Goal: Information Seeking & Learning: Learn about a topic

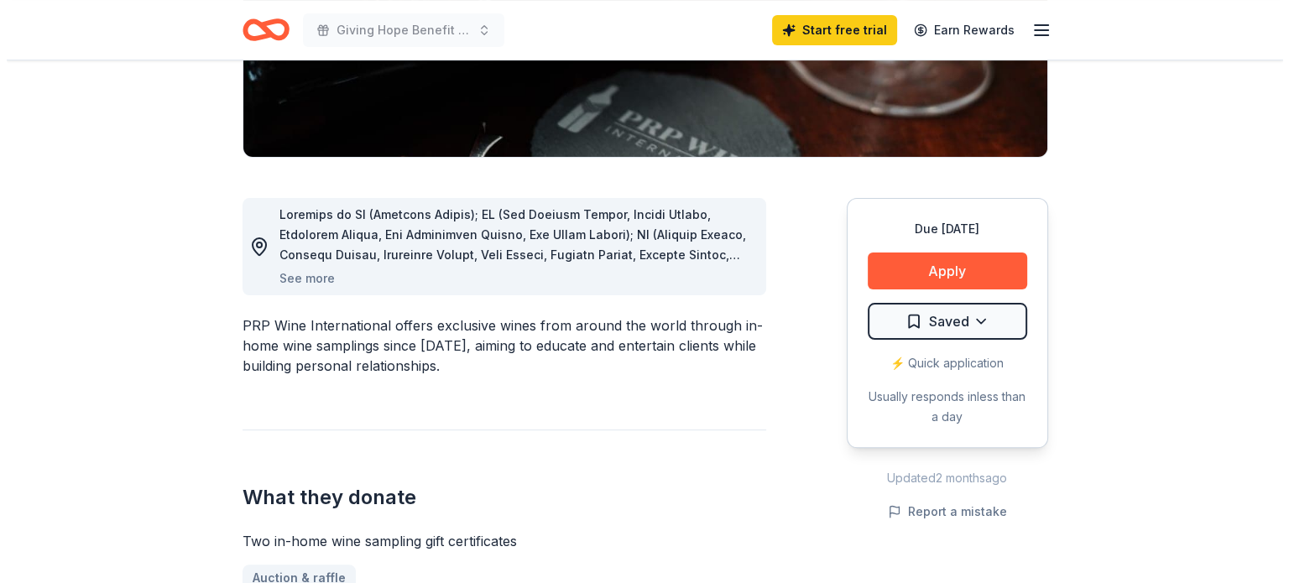
scroll to position [357, 0]
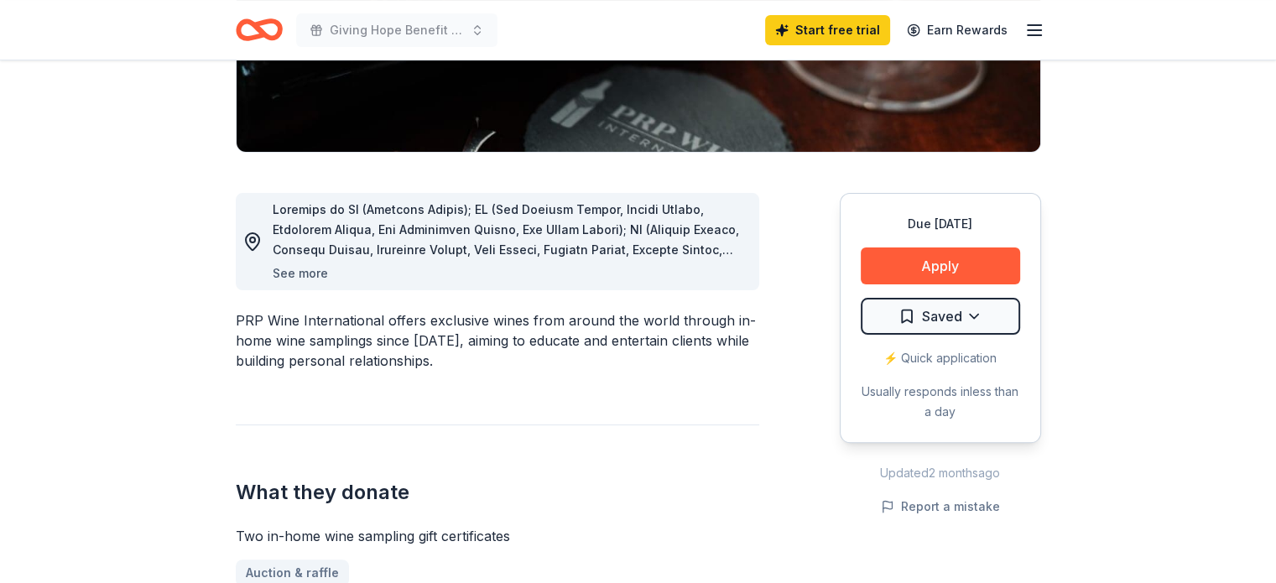
click at [292, 271] on button "See more" at bounding box center [300, 273] width 55 height 20
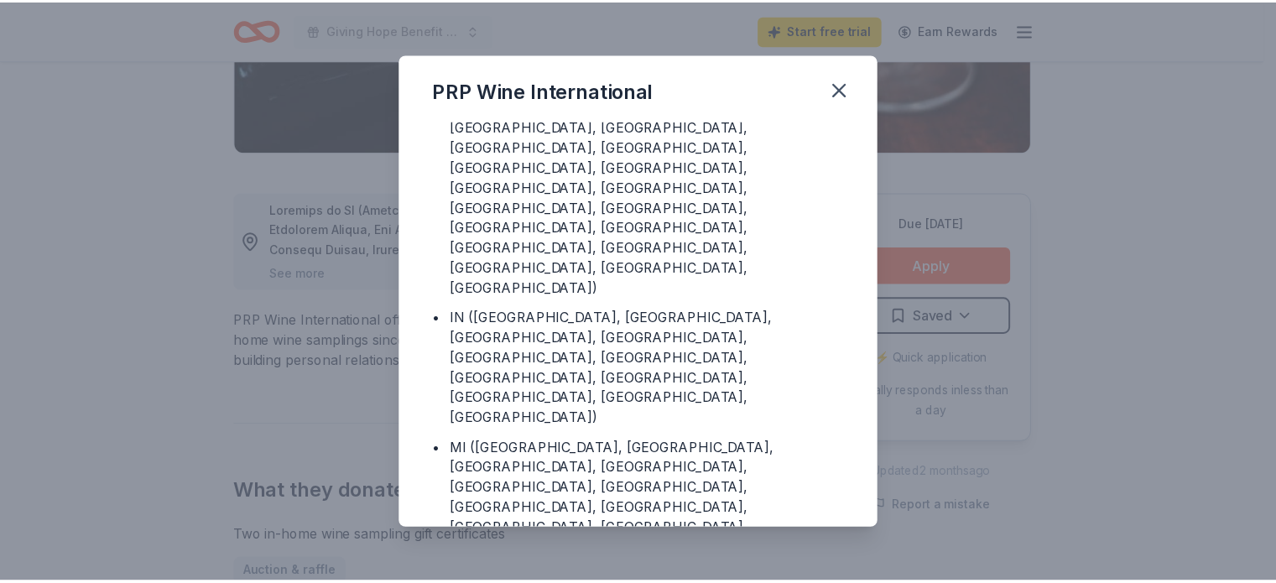
scroll to position [477, 0]
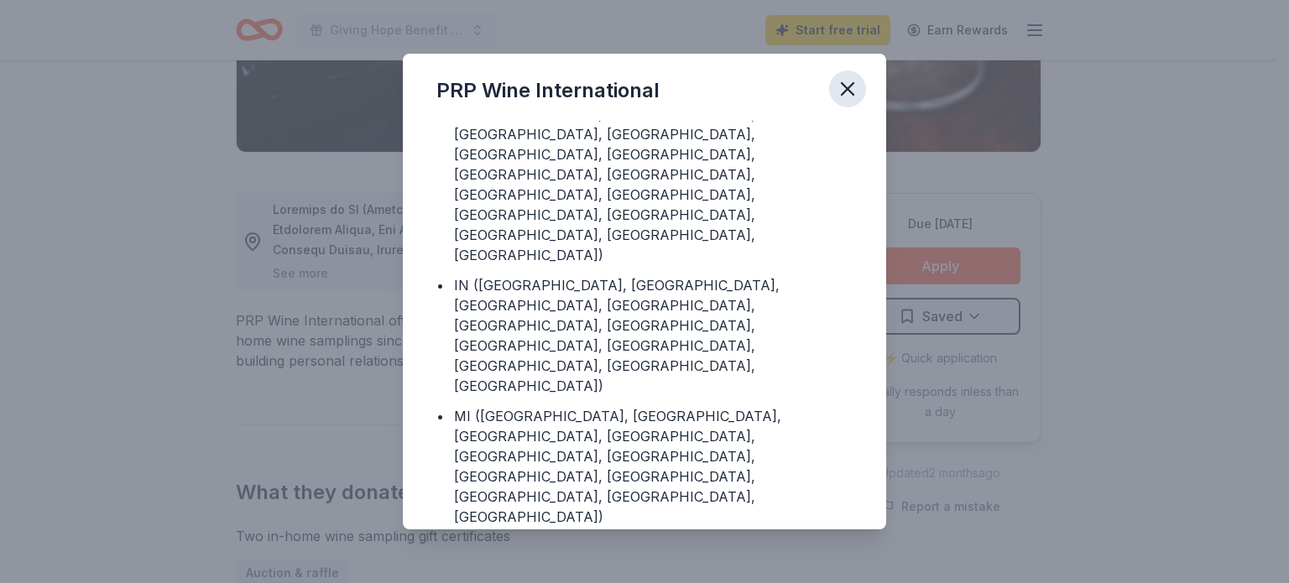
click at [844, 97] on icon "button" at bounding box center [847, 88] width 23 height 23
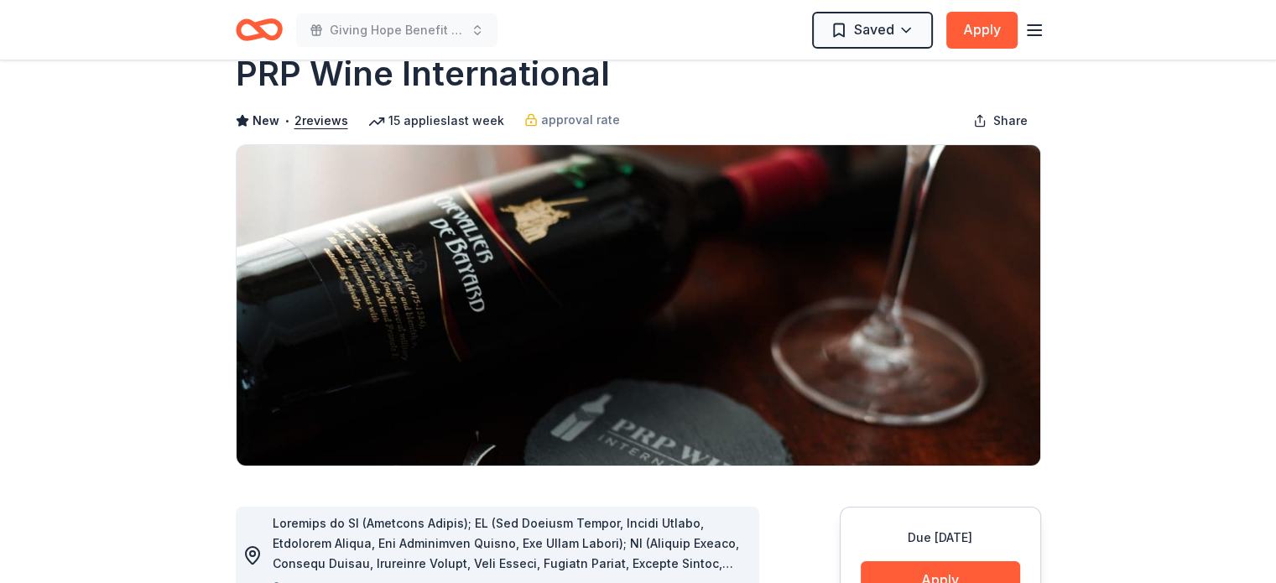
scroll to position [0, 0]
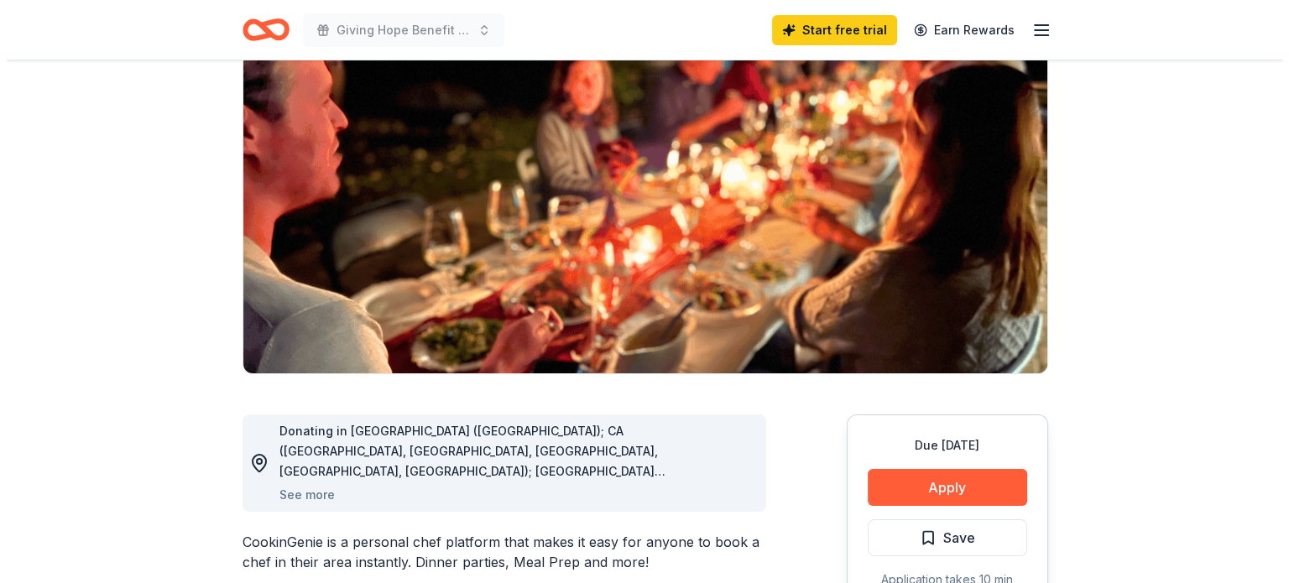
scroll to position [144, 0]
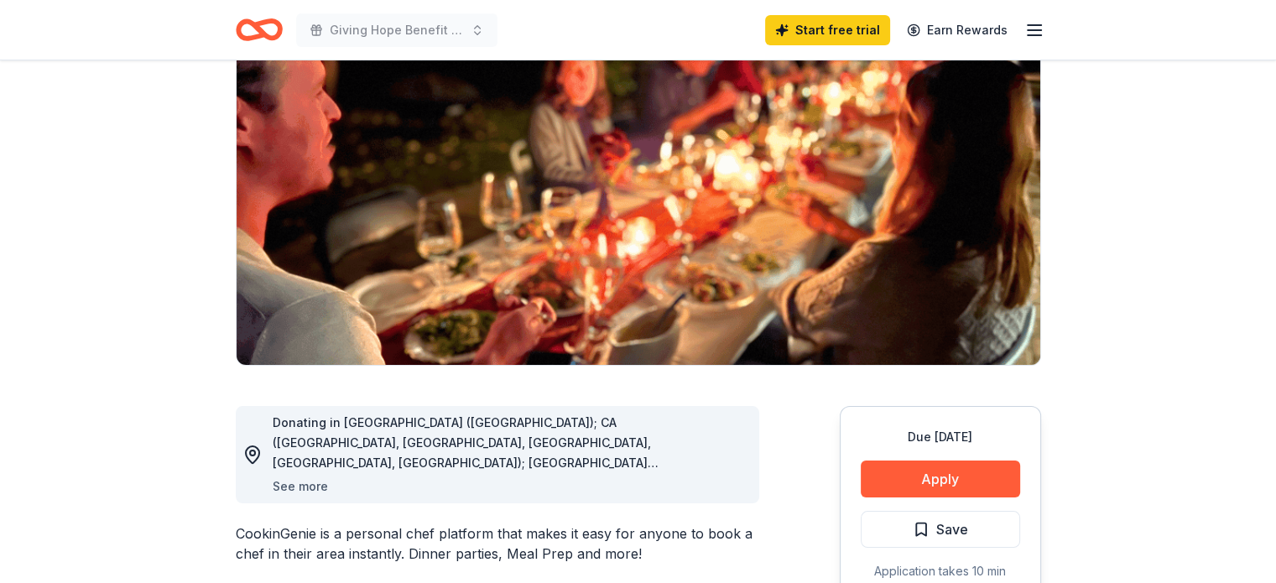
click at [311, 485] on button "See more" at bounding box center [300, 487] width 55 height 20
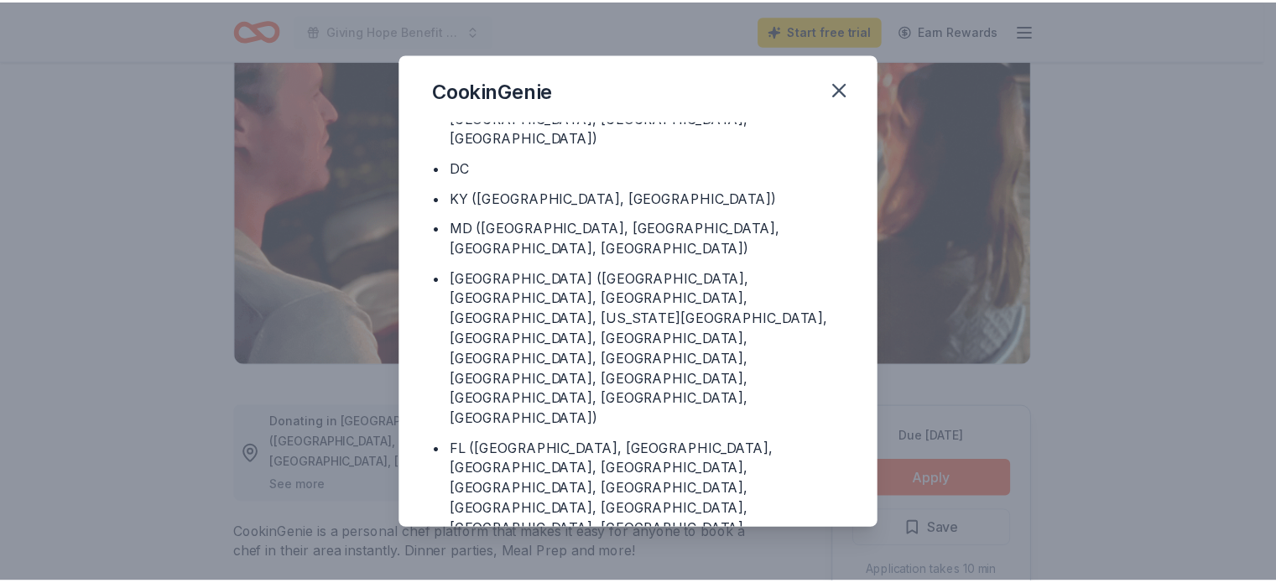
scroll to position [173, 0]
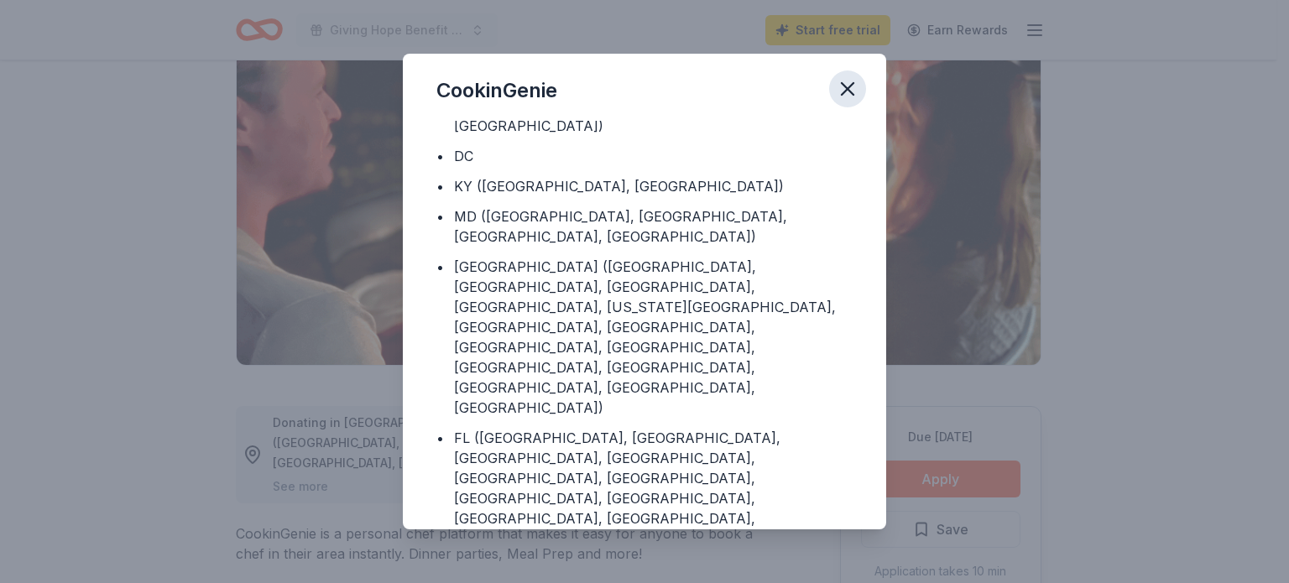
click at [847, 91] on icon "button" at bounding box center [847, 88] width 23 height 23
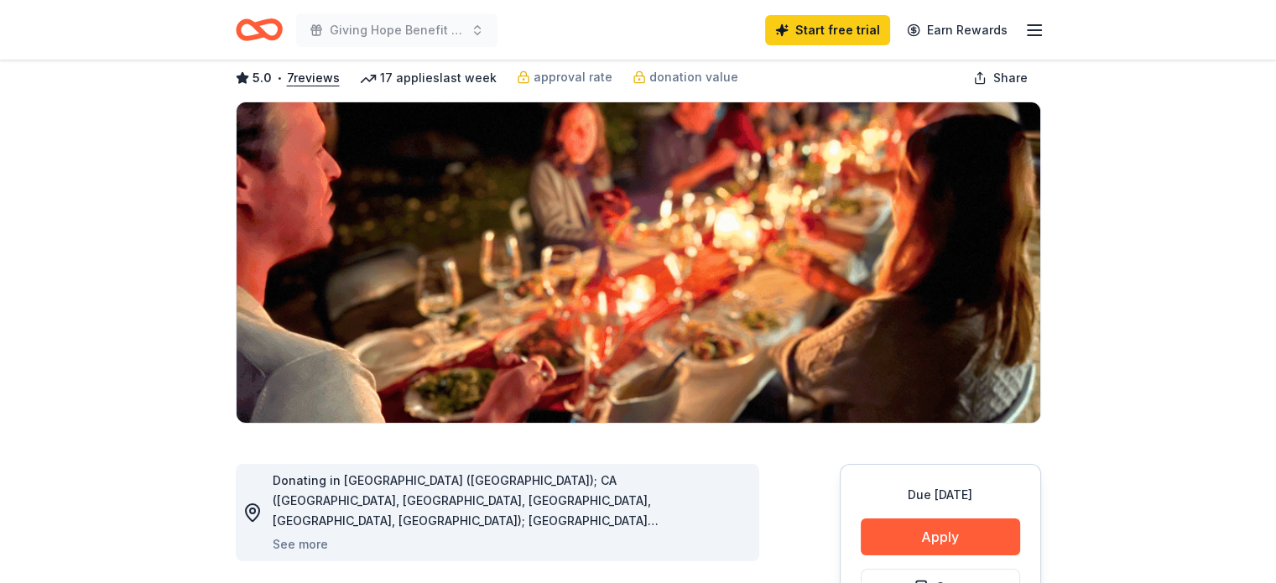
scroll to position [0, 0]
